Goal: Task Accomplishment & Management: Manage account settings

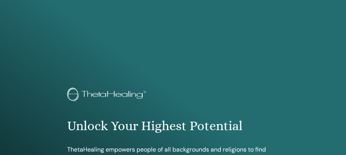
scroll to position [473, 0]
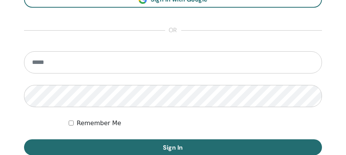
click at [224, 68] on input "email" at bounding box center [173, 62] width 298 height 22
type input "**********"
click at [24, 139] on button "Sign In" at bounding box center [173, 147] width 298 height 16
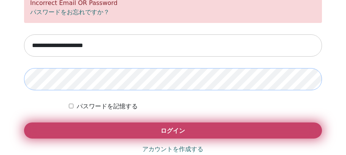
scroll to position [536, 0]
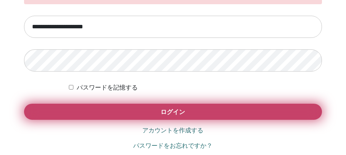
click at [140, 110] on button "ログイン" at bounding box center [173, 111] width 298 height 16
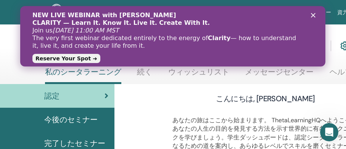
drag, startPoint x: 272, startPoint y: 52, endPoint x: 169, endPoint y: 99, distance: 113.1
click at [169, 66] on html "NEW LIVE WEBINAR with Vianna Stibal CLARITY — Learn It. Know It. Live It. Creat…" at bounding box center [172, 36] width 305 height 60
drag, startPoint x: 149, startPoint y: 93, endPoint x: 172, endPoint y: 97, distance: 24.0
click at [172, 97] on div "こんにちは, Sachiko" at bounding box center [266, 100] width 226 height 14
click at [314, 14] on polygon "クローズ" at bounding box center [313, 15] width 5 height 5
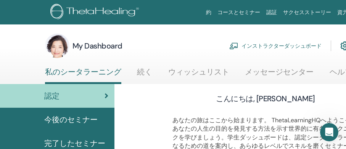
click at [278, 48] on link "インストラクターダッシュボード" at bounding box center [275, 45] width 92 height 17
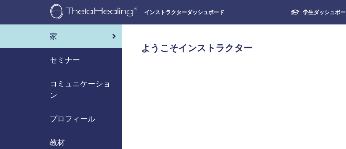
click at [73, 58] on span "セミナー" at bounding box center [65, 59] width 31 height 11
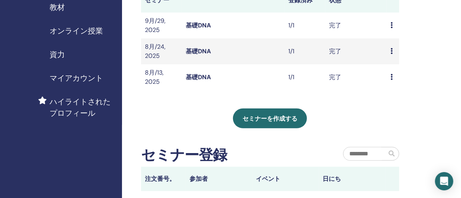
scroll to position [135, 0]
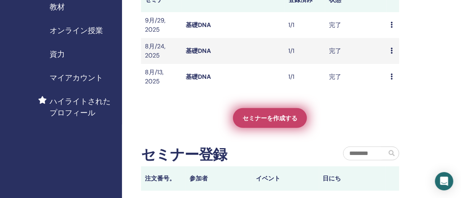
click at [288, 117] on span "セミナーを作成する" at bounding box center [270, 118] width 55 height 8
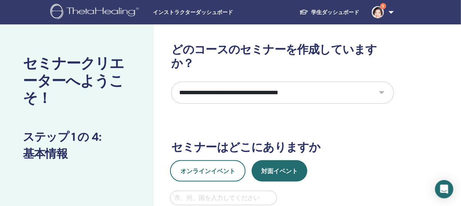
click at [287, 82] on select "**********" at bounding box center [282, 93] width 223 height 22
select select "*"
click at [171, 82] on select "**********" at bounding box center [282, 93] width 223 height 22
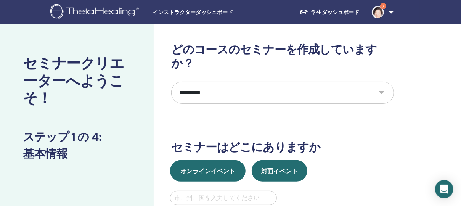
click at [223, 167] on span "オンラインイベント" at bounding box center [208, 171] width 55 height 8
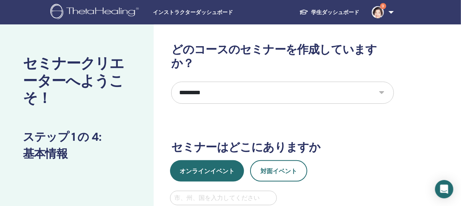
scroll to position [10, 0]
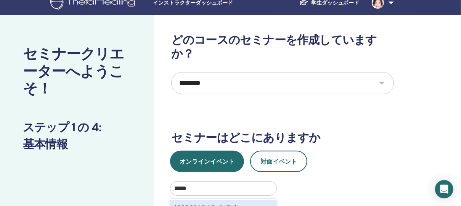
type input "*****"
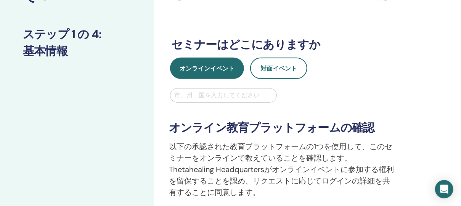
scroll to position [111, 0]
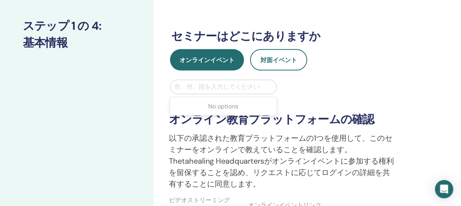
click at [226, 82] on div at bounding box center [223, 87] width 98 height 11
type input "******"
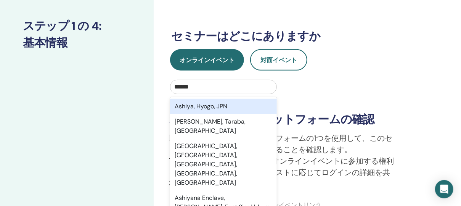
click at [240, 99] on div "Ashiya, Hyogo, JPN" at bounding box center [223, 106] width 107 height 15
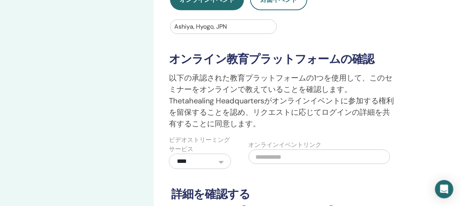
scroll to position [179, 0]
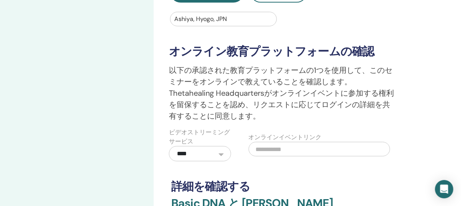
click at [263, 142] on input "text" at bounding box center [320, 149] width 142 height 15
paste input "**********"
type input "**********"
click at [364, 163] on div "**********" at bounding box center [282, 68] width 223 height 409
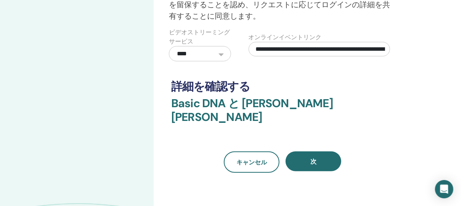
scroll to position [281, 0]
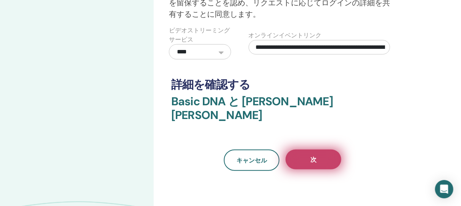
click at [318, 150] on button "次" at bounding box center [314, 160] width 56 height 20
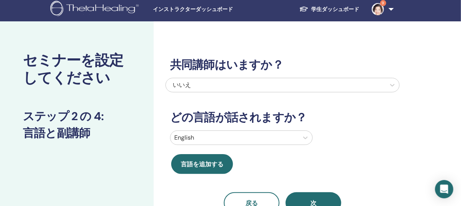
scroll to position [0, 0]
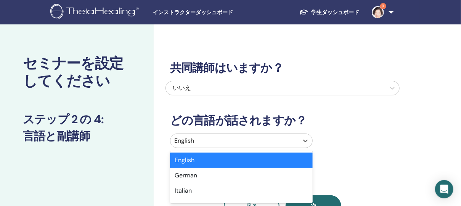
click at [283, 142] on div at bounding box center [234, 140] width 121 height 11
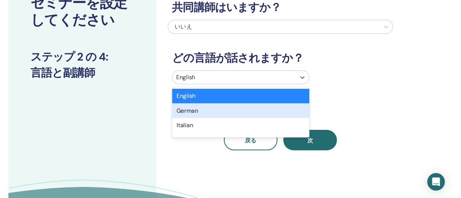
scroll to position [63, 0]
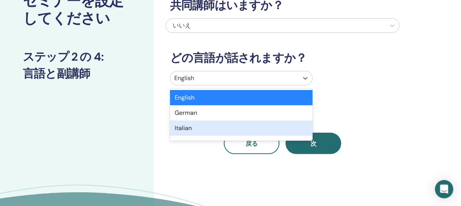
type input "*"
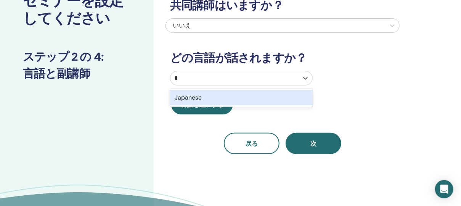
click at [247, 97] on div "Japanese" at bounding box center [241, 97] width 143 height 15
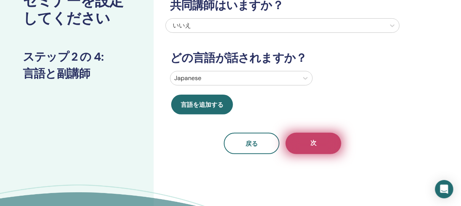
click at [310, 137] on button "次" at bounding box center [314, 143] width 56 height 21
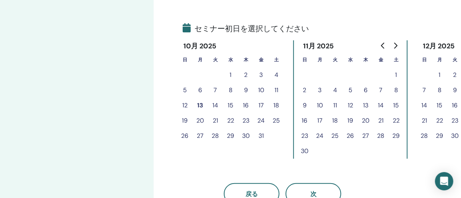
scroll to position [198, 0]
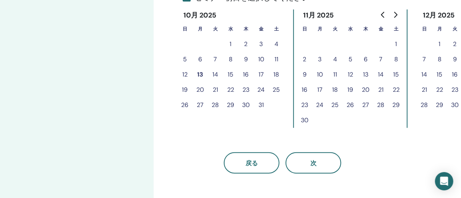
click at [279, 73] on button "18" at bounding box center [276, 74] width 15 height 15
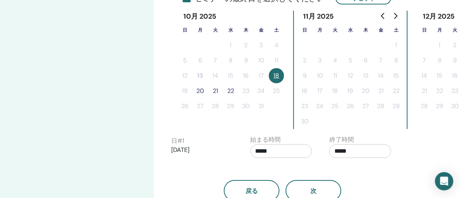
click at [202, 90] on button "20" at bounding box center [200, 91] width 15 height 15
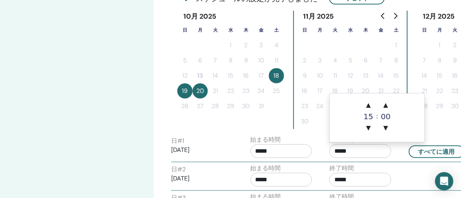
click at [359, 146] on input "*****" at bounding box center [361, 152] width 62 height 14
click at [369, 103] on span "▲" at bounding box center [368, 105] width 15 height 15
type input "*****"
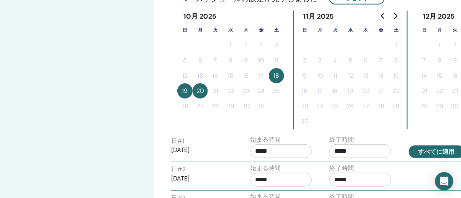
click at [432, 151] on button "すべてに適用" at bounding box center [437, 152] width 56 height 13
type input "*****"
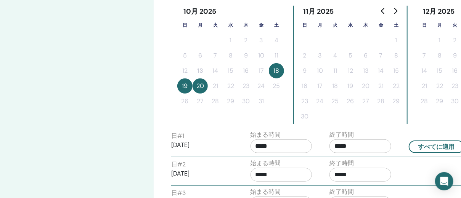
scroll to position [300, 0]
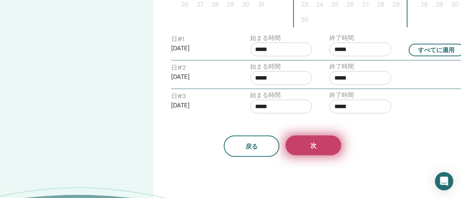
click at [332, 145] on button "次" at bounding box center [314, 146] width 56 height 20
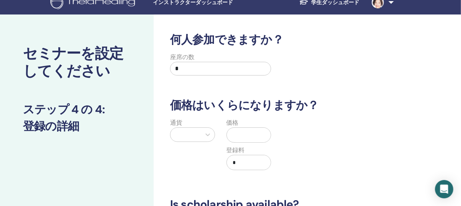
scroll to position [0, 0]
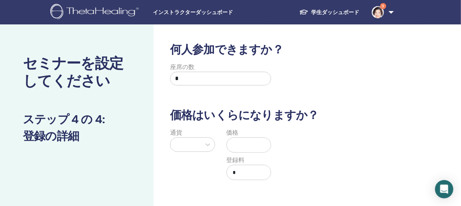
click at [243, 145] on input "text" at bounding box center [250, 145] width 41 height 15
click at [206, 143] on div at bounding box center [192, 144] width 45 height 15
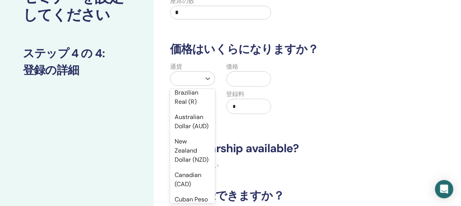
scroll to position [169, 0]
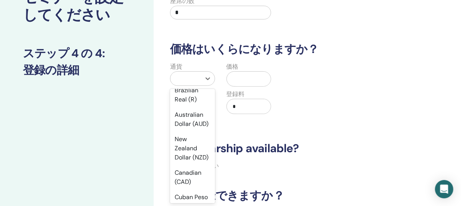
click at [185, 58] on div "Yen (¥)" at bounding box center [192, 50] width 45 height 15
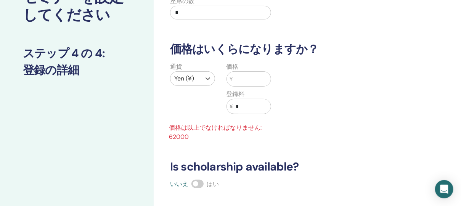
click at [241, 75] on input "text" at bounding box center [252, 79] width 38 height 15
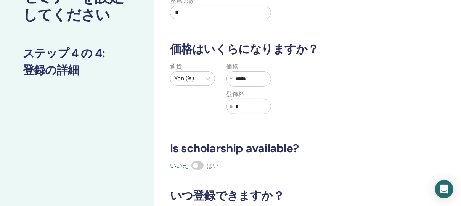
type input "*****"
click at [372, 101] on div "通貨 Yen (¥) 価格 ¥ ***** 登録料 ¥ *" at bounding box center [277, 92] width 234 height 61
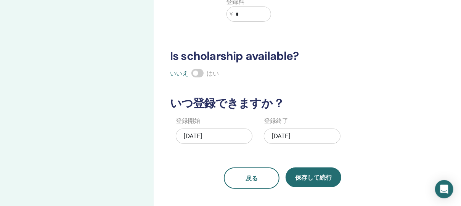
scroll to position [202, 0]
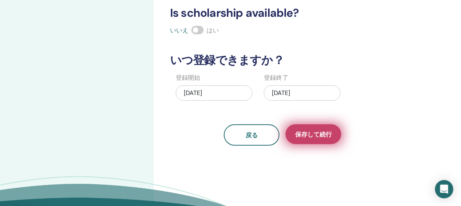
click at [328, 131] on span "保存して続行" at bounding box center [313, 135] width 37 height 8
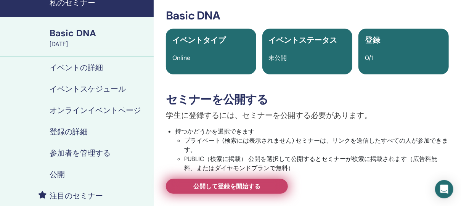
scroll to position [68, 0]
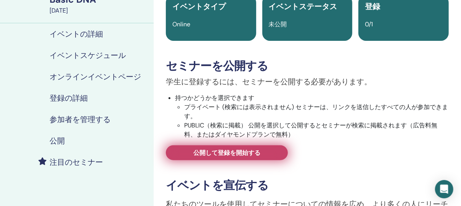
click at [265, 155] on link "公開して登録を開始する" at bounding box center [227, 152] width 122 height 15
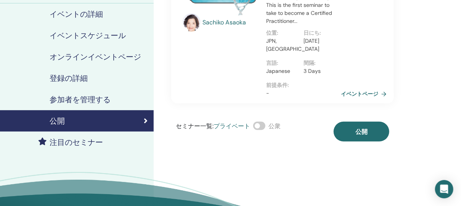
scroll to position [102, 0]
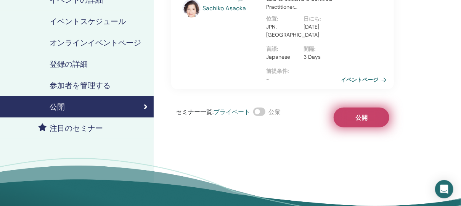
click at [359, 114] on span "公開" at bounding box center [362, 118] width 12 height 8
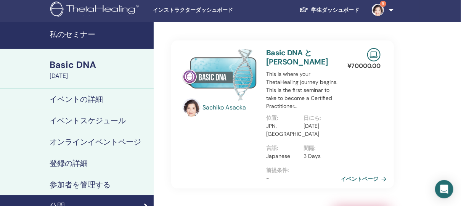
scroll to position [0, 0]
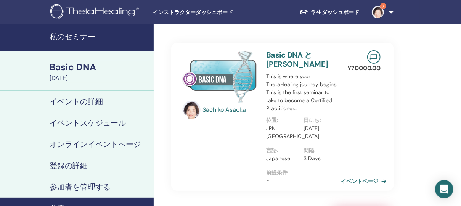
click at [86, 186] on h4 "参加者を管理する" at bounding box center [80, 186] width 61 height 9
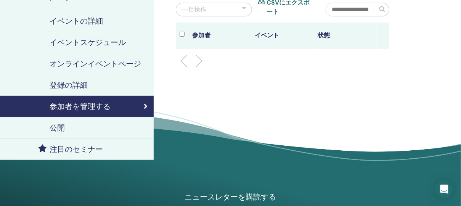
scroll to position [102, 0]
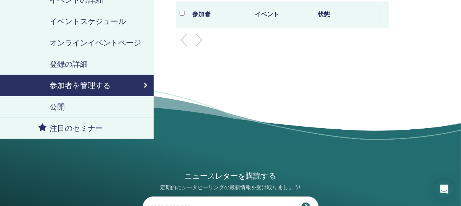
click at [78, 40] on h4 "オンラインイベントページ" at bounding box center [96, 42] width 92 height 9
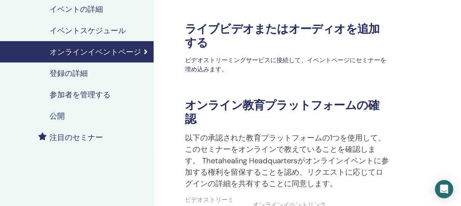
scroll to position [68, 0]
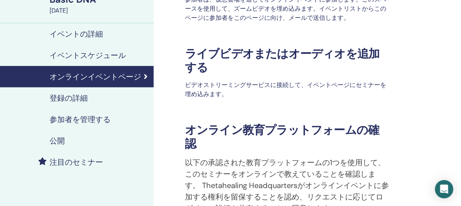
click at [87, 94] on h4 "登録の詳細" at bounding box center [69, 97] width 38 height 9
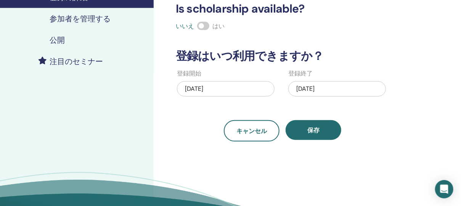
scroll to position [102, 0]
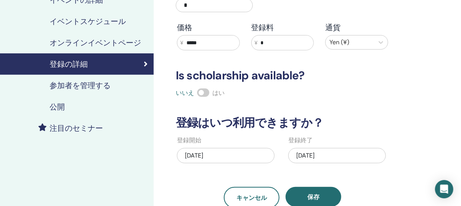
click at [97, 86] on h4 "参加者を管理する" at bounding box center [80, 85] width 61 height 9
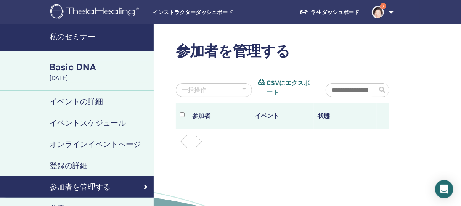
click at [98, 102] on h4 "イベントの詳細" at bounding box center [76, 101] width 53 height 9
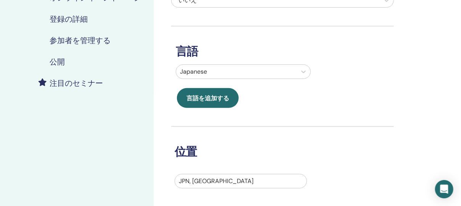
scroll to position [135, 0]
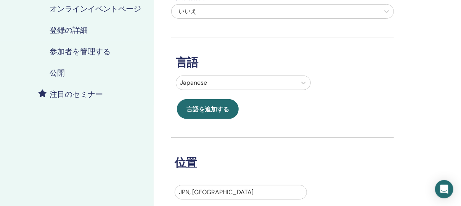
click at [63, 70] on h4 "公開" at bounding box center [57, 72] width 15 height 9
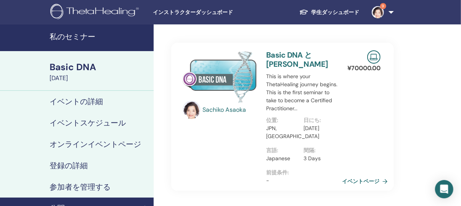
click at [358, 181] on link "イベントページ" at bounding box center [366, 181] width 49 height 11
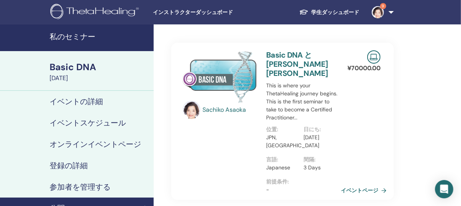
click at [102, 141] on h4 "オンラインイベントページ" at bounding box center [96, 144] width 92 height 9
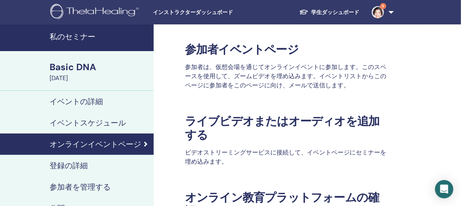
click at [93, 66] on div "Basic DNA" at bounding box center [100, 67] width 100 height 13
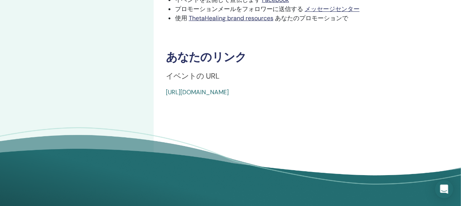
scroll to position [305, 0]
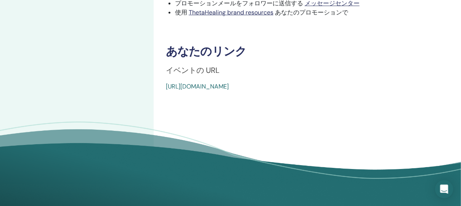
drag, startPoint x: 342, startPoint y: 82, endPoint x: 157, endPoint y: 81, distance: 185.1
copy link "https://www.thetahealing.com/seminar-379902-details.html"
drag, startPoint x: 372, startPoint y: 106, endPoint x: 350, endPoint y: 97, distance: 24.0
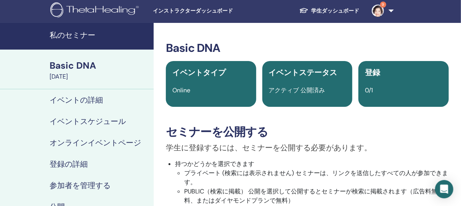
scroll to position [0, 0]
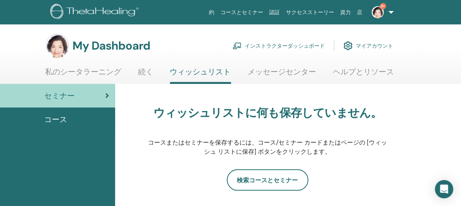
click at [379, 13] on img at bounding box center [378, 12] width 12 height 12
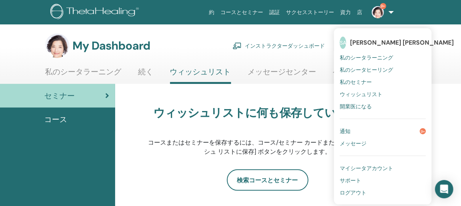
click at [366, 192] on span "ログアウト" at bounding box center [353, 192] width 27 height 7
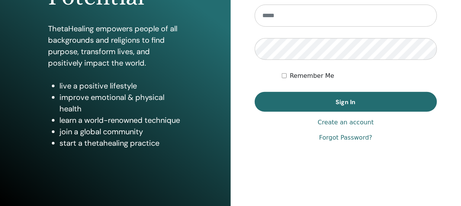
scroll to position [160, 0]
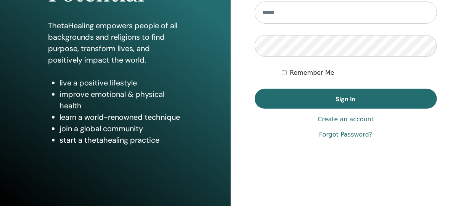
click at [350, 118] on link "Create an account" at bounding box center [346, 119] width 56 height 9
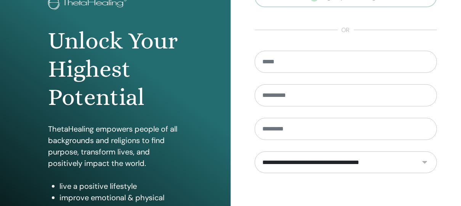
scroll to position [68, 0]
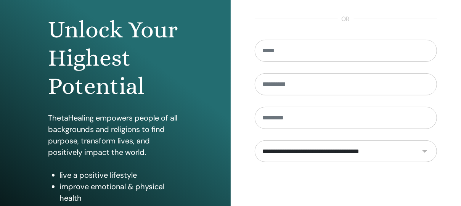
click at [426, 152] on select "**********" at bounding box center [346, 151] width 183 height 22
click at [253, 184] on div "**********" at bounding box center [346, 115] width 231 height 366
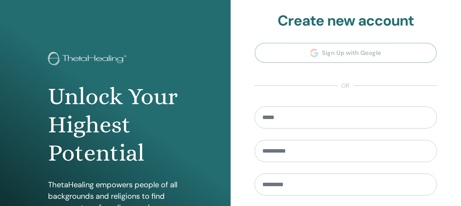
scroll to position [0, 0]
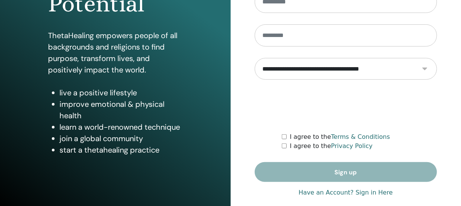
scroll to position [160, 0]
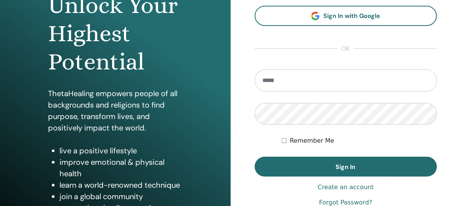
scroll to position [102, 0]
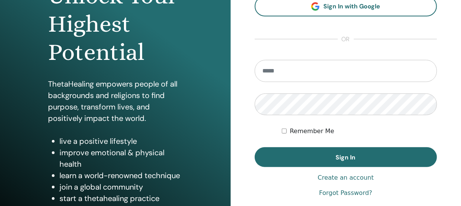
click at [282, 76] on input "email" at bounding box center [346, 71] width 183 height 22
type input "**********"
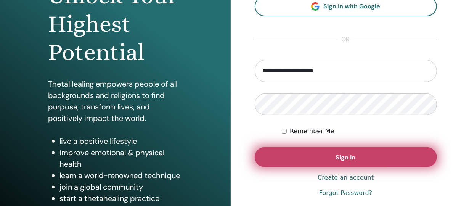
click at [317, 150] on button "Sign In" at bounding box center [346, 157] width 183 height 20
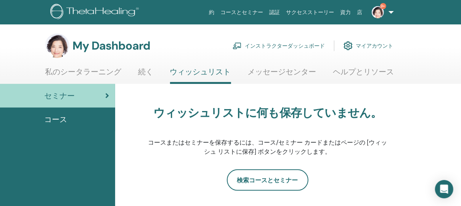
click at [288, 43] on link "インストラクターダッシュボード" at bounding box center [279, 45] width 92 height 17
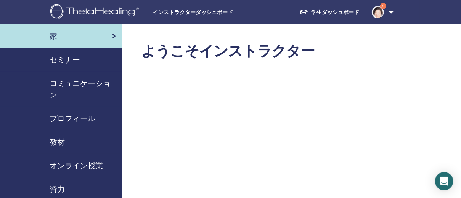
click at [70, 61] on span "セミナー" at bounding box center [65, 59] width 31 height 11
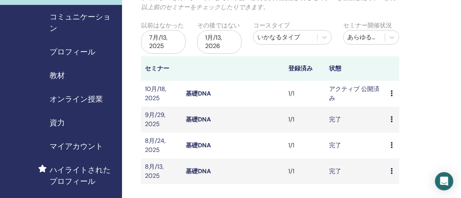
scroll to position [68, 0]
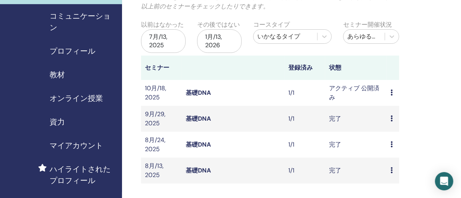
click at [200, 91] on link "基礎DNA" at bounding box center [198, 93] width 25 height 8
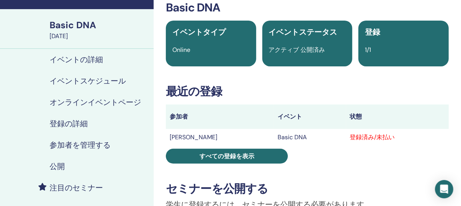
scroll to position [68, 0]
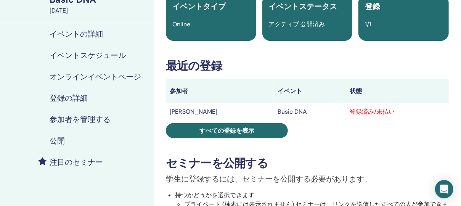
click at [2, 97] on link "登録の詳細" at bounding box center [77, 97] width 154 height 21
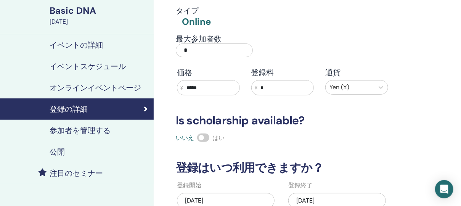
scroll to position [68, 0]
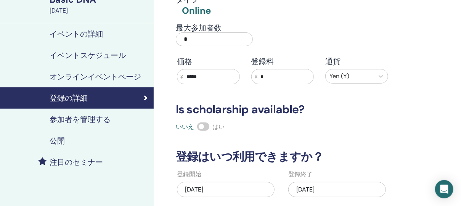
click at [87, 120] on h4 "参加者を管理する" at bounding box center [80, 119] width 61 height 9
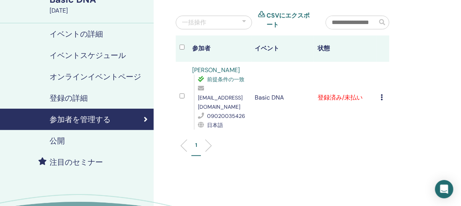
click at [383, 98] on icon at bounding box center [382, 97] width 2 height 6
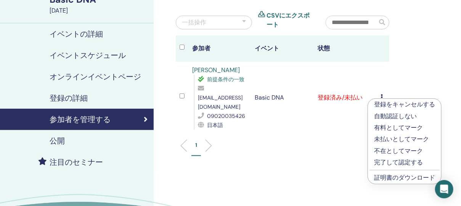
click at [381, 129] on p "有料としてマーク" at bounding box center [404, 127] width 61 height 9
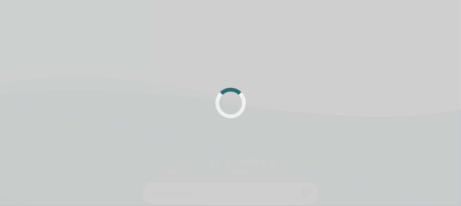
scroll to position [68, 0]
